Goal: Information Seeking & Learning: Learn about a topic

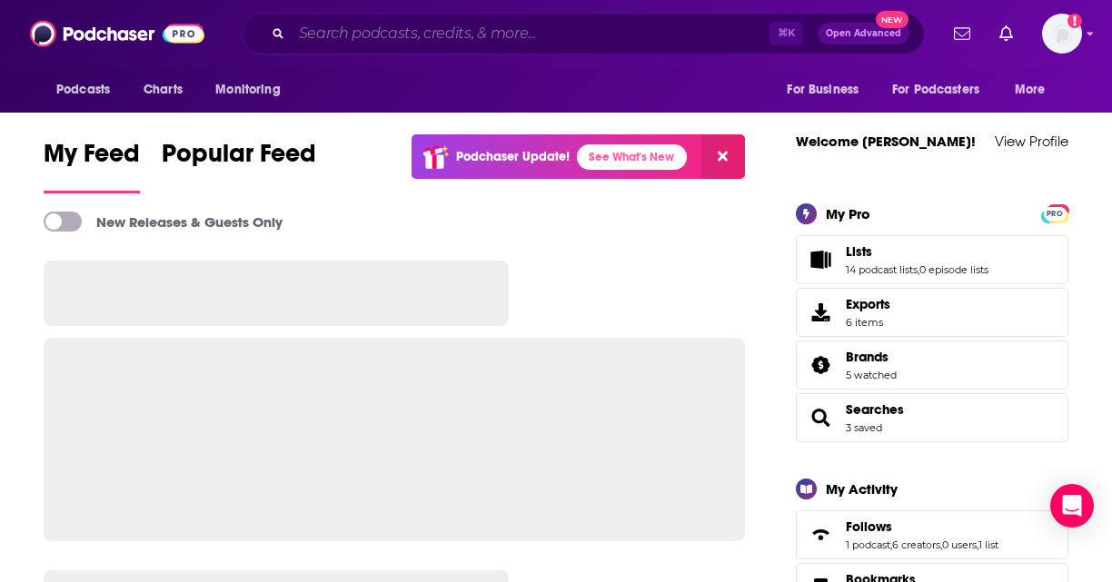
click at [488, 45] on input "Search podcasts, credits, & more..." at bounding box center [531, 33] width 478 height 29
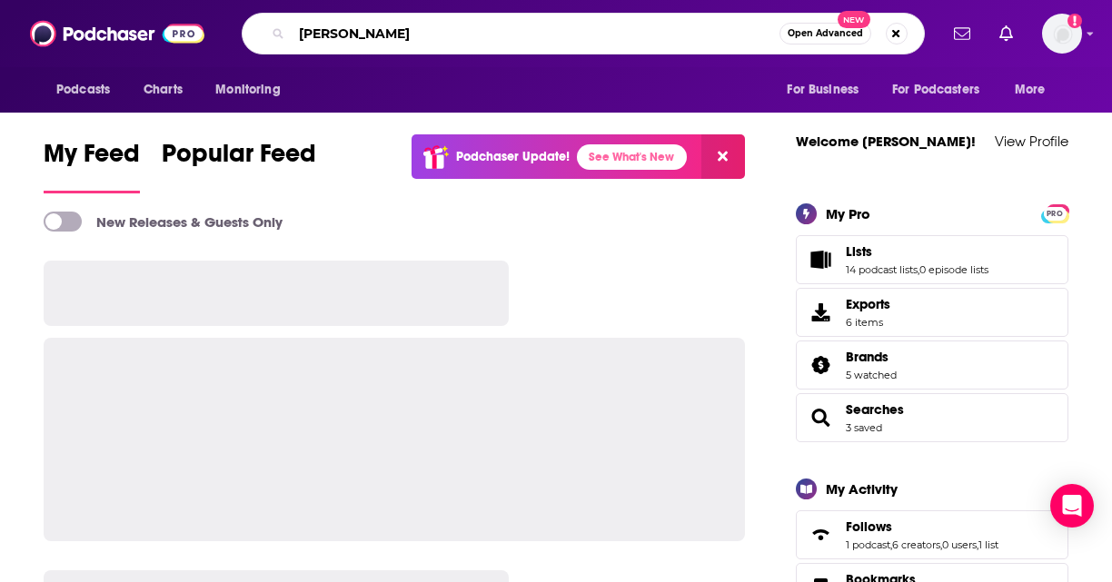
type input "[PERSON_NAME]"
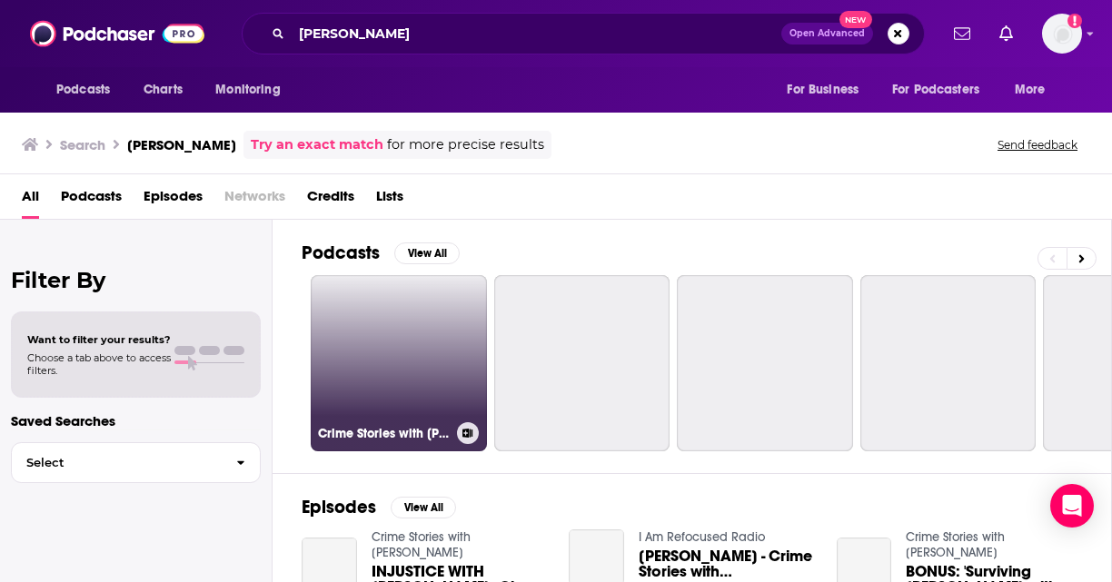
click at [438, 340] on link "Crime Stories with [PERSON_NAME]" at bounding box center [399, 363] width 176 height 176
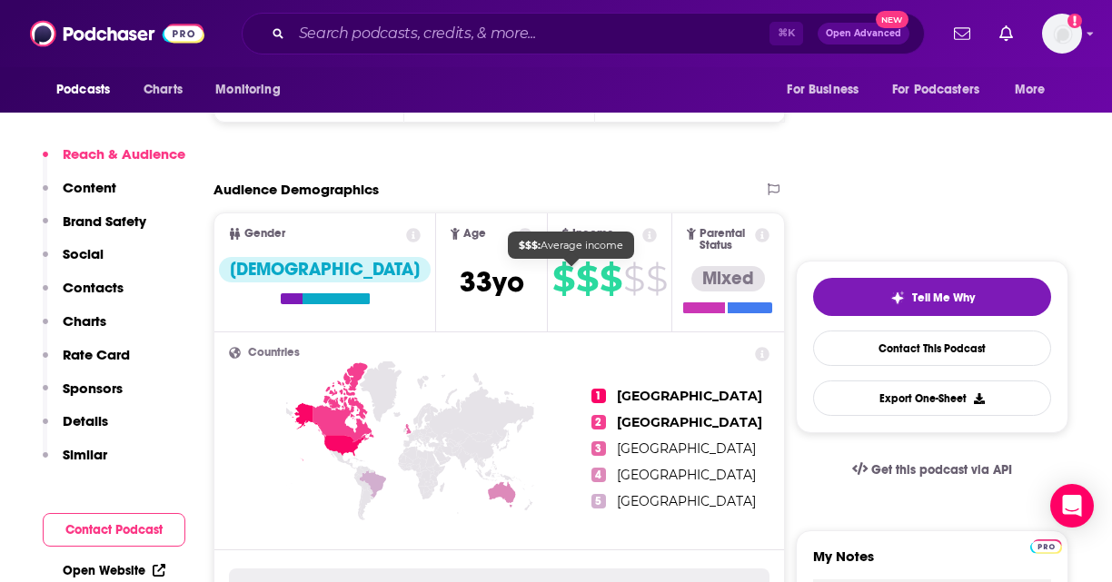
scroll to position [533, 0]
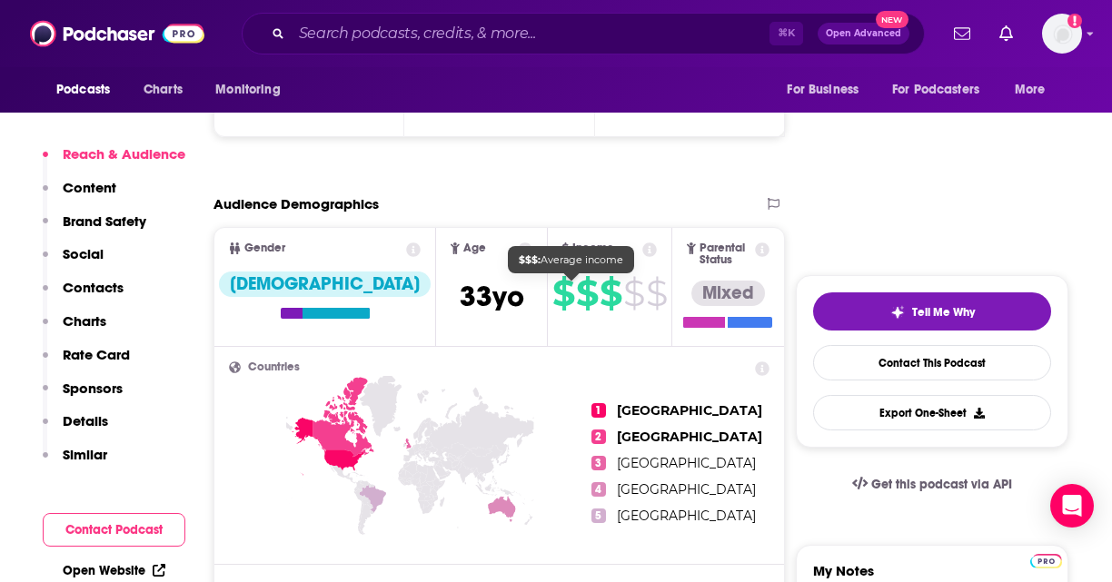
click at [576, 308] on span "$" at bounding box center [587, 293] width 22 height 29
click at [576, 280] on span "$" at bounding box center [587, 293] width 22 height 29
click at [623, 288] on span "$" at bounding box center [633, 293] width 21 height 29
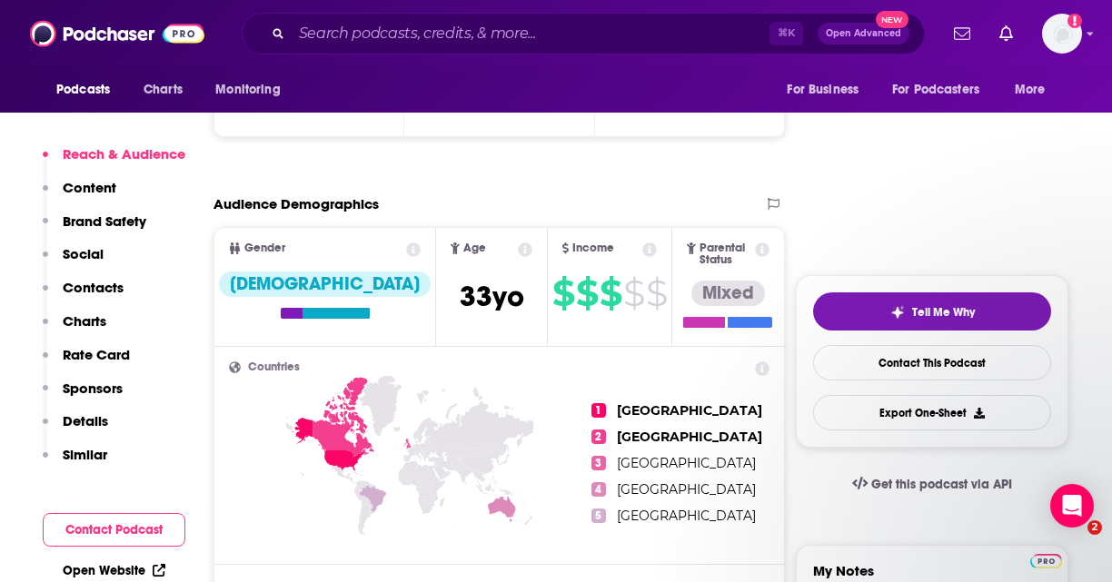
click at [643, 248] on icon at bounding box center [650, 250] width 15 height 15
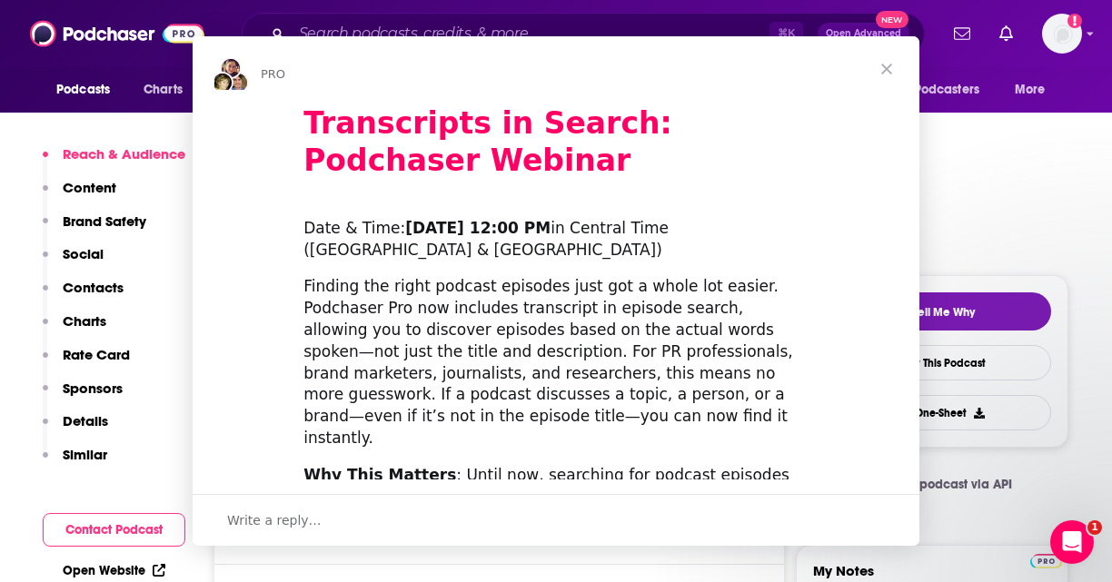
scroll to position [0, 0]
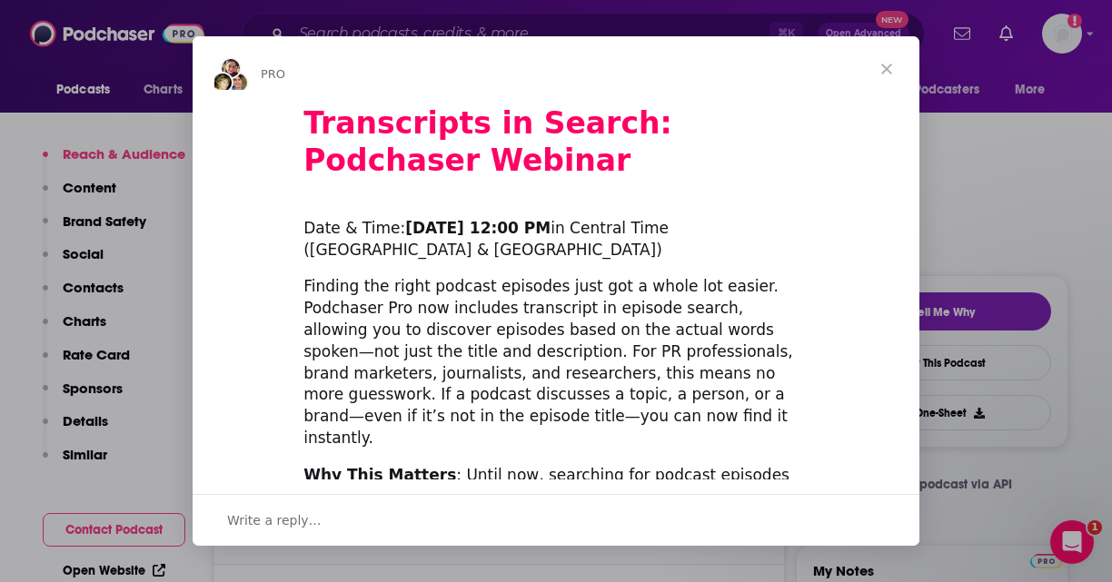
click at [1008, 174] on div "Intercom messenger" at bounding box center [556, 291] width 1112 height 582
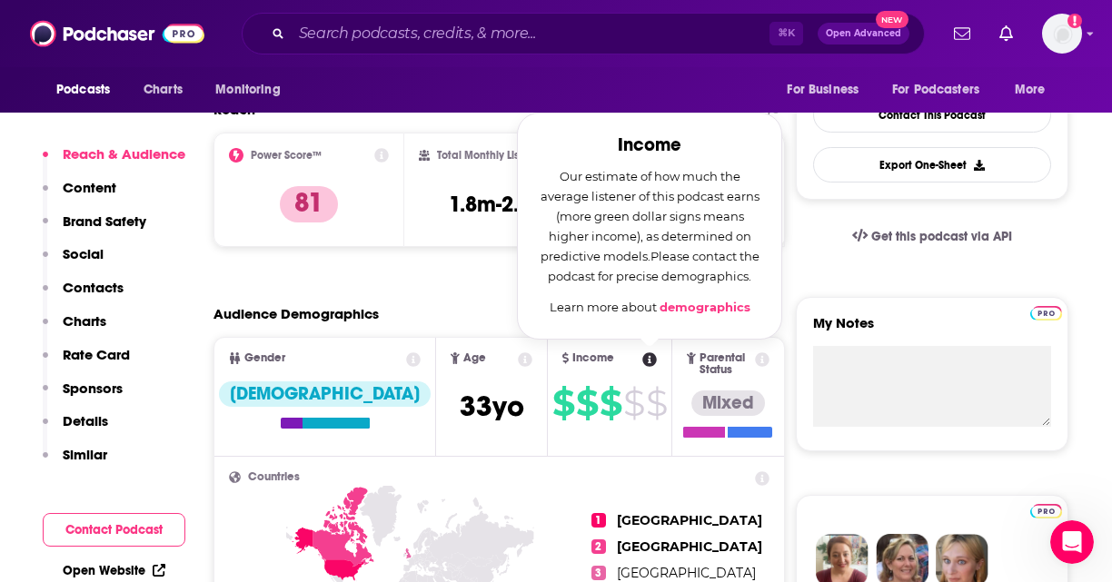
scroll to position [424, 0]
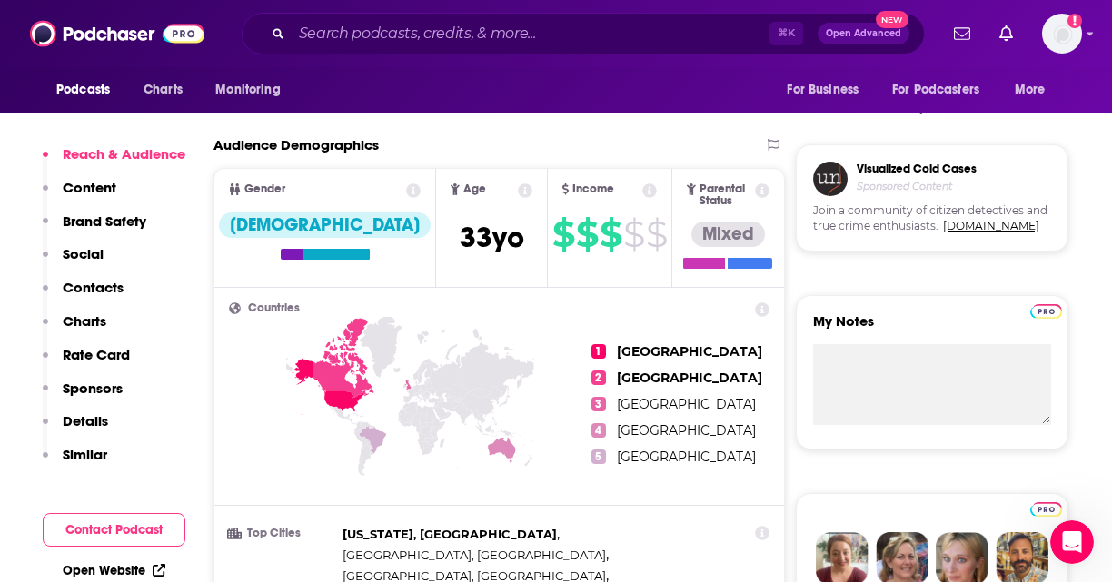
scroll to position [598, 0]
